Goal: Task Accomplishment & Management: Complete application form

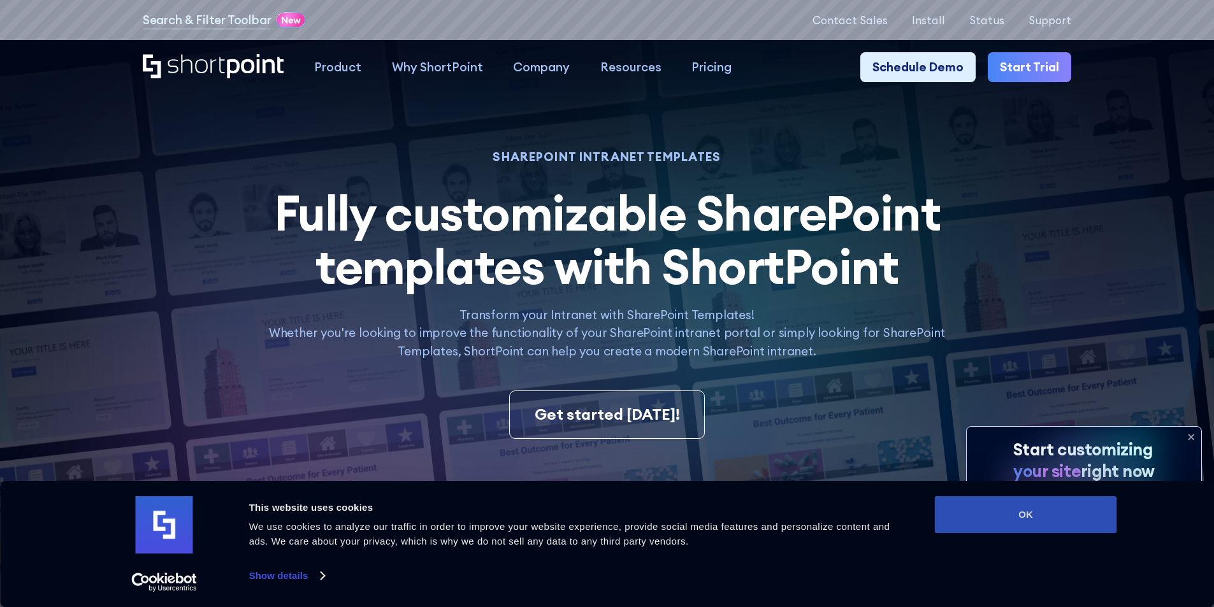
click at [1027, 514] on button "OK" at bounding box center [1026, 515] width 182 height 37
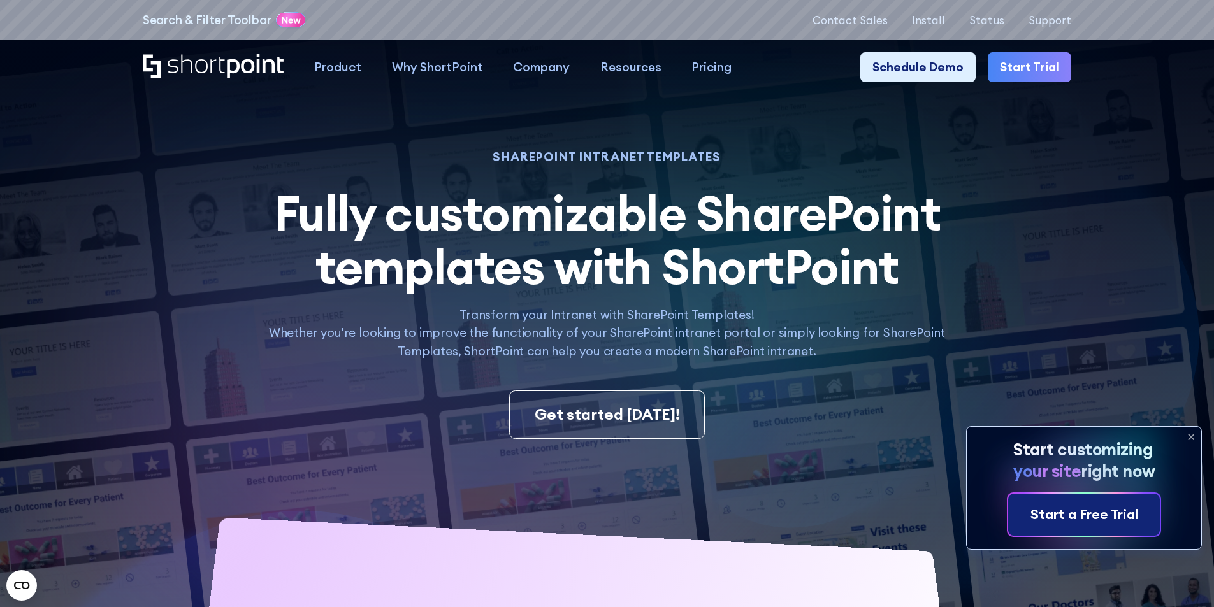
click at [1098, 511] on div "Start a Free Trial" at bounding box center [1085, 515] width 108 height 20
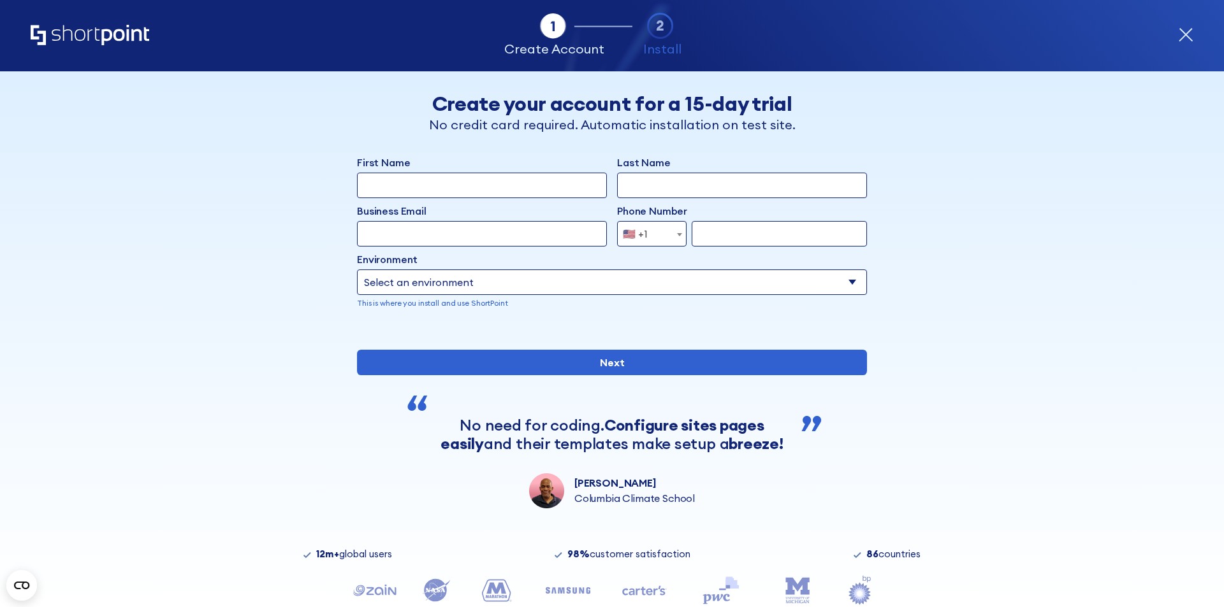
click at [430, 193] on input "First Name" at bounding box center [482, 185] width 250 height 25
click at [426, 187] on input "First Name" at bounding box center [482, 185] width 250 height 25
type input "CUTIEVIET4LIFE@HOTMAIL.COM"
click at [357, 350] on input "Next" at bounding box center [612, 362] width 510 height 25
click at [638, 174] on input "Last Name" at bounding box center [742, 185] width 250 height 25
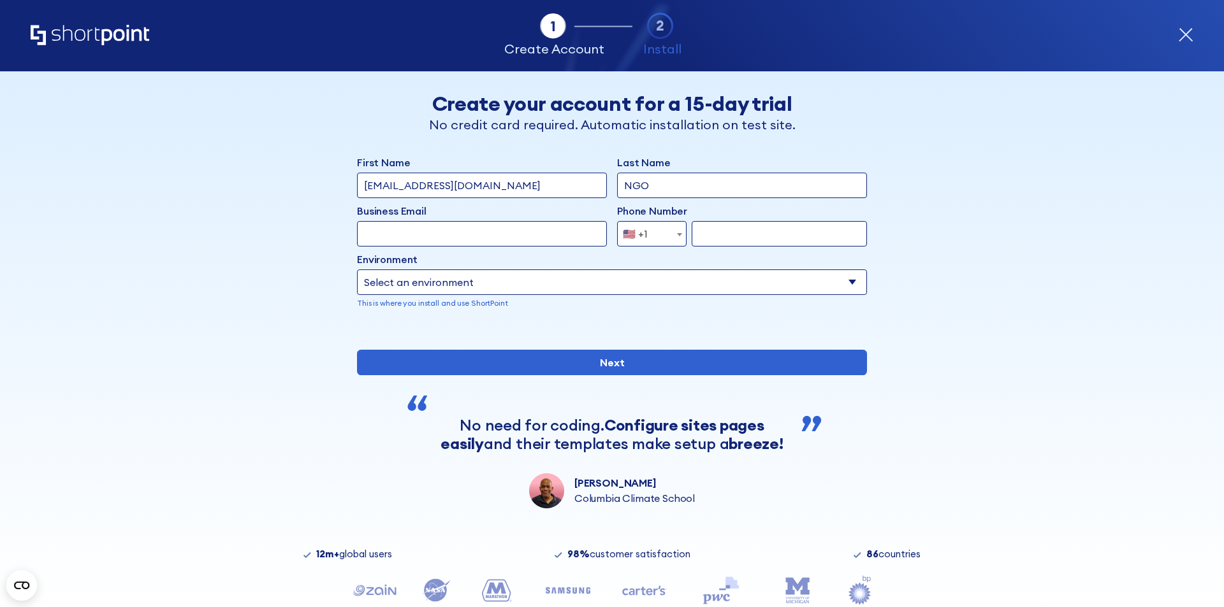
type input "NGO"
click at [431, 242] on input "Business Email" at bounding box center [482, 233] width 250 height 25
type input "CASHMONEY"
click at [357, 350] on input "Next" at bounding box center [612, 362] width 510 height 25
